Goal: Navigation & Orientation: Find specific page/section

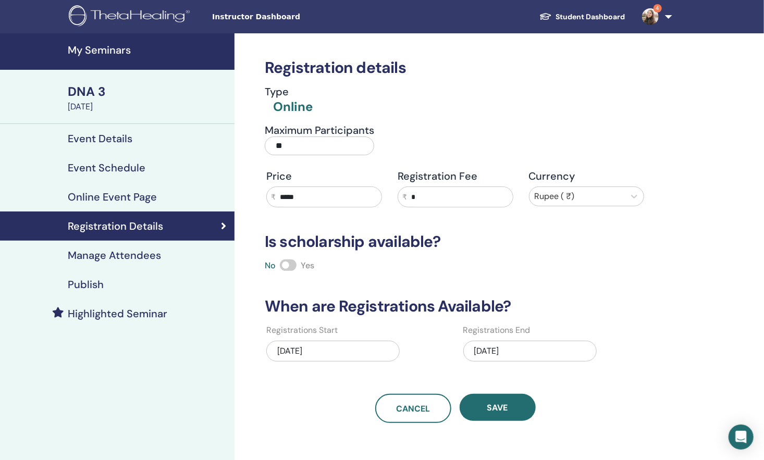
click at [85, 281] on h4 "Publish" at bounding box center [86, 284] width 36 height 13
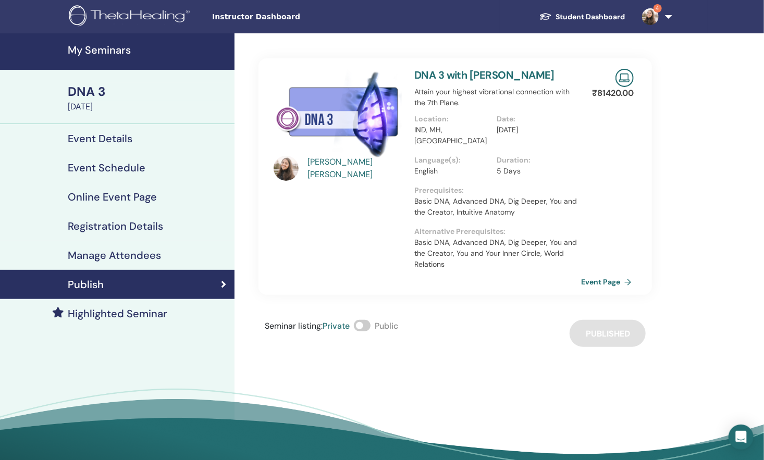
click at [608, 274] on link "Event Page" at bounding box center [608, 282] width 55 height 16
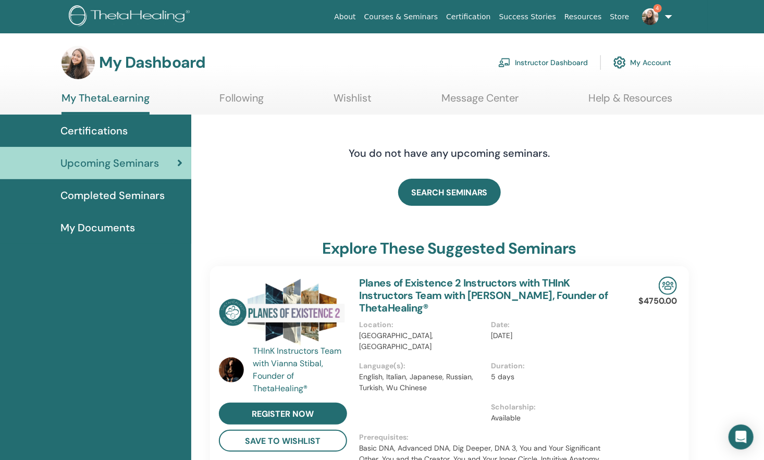
click at [569, 57] on link "Instructor Dashboard" at bounding box center [543, 62] width 90 height 23
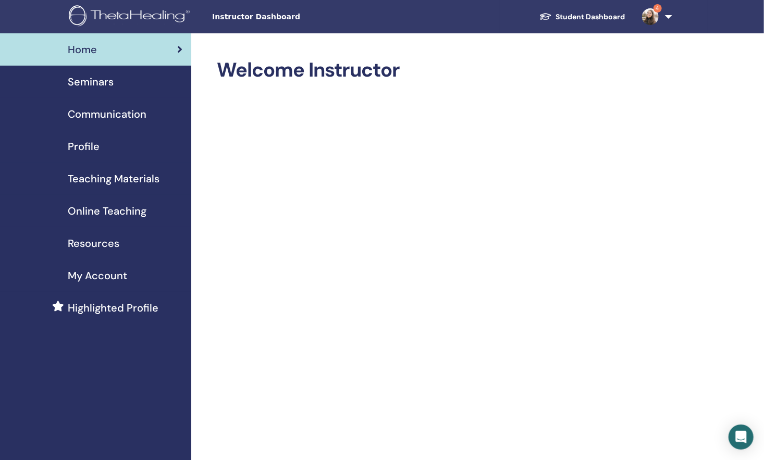
click at [117, 83] on div "Seminars" at bounding box center [95, 82] width 174 height 16
